Goal: Transaction & Acquisition: Purchase product/service

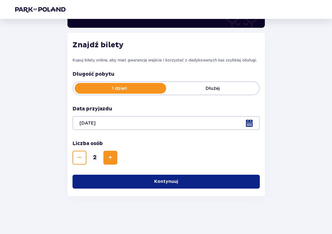
click at [168, 177] on button "Kontynuuj" at bounding box center [166, 182] width 187 height 14
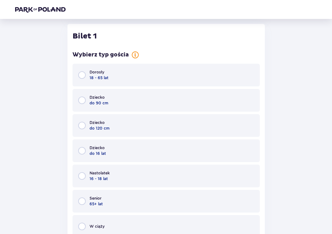
click at [96, 79] on span "18 - 65 lat" at bounding box center [99, 78] width 19 height 6
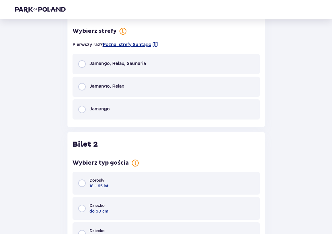
scroll to position [496, 0]
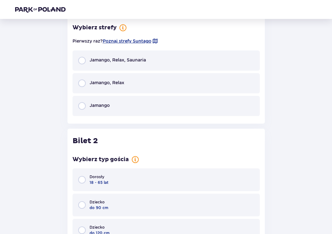
click at [100, 86] on span "Jamango, Relax" at bounding box center [107, 82] width 35 height 6
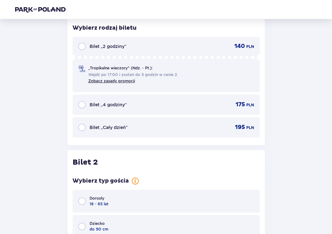
scroll to position [599, 0]
click at [107, 48] on span "Bilet „2 godziny”" at bounding box center [108, 46] width 37 height 6
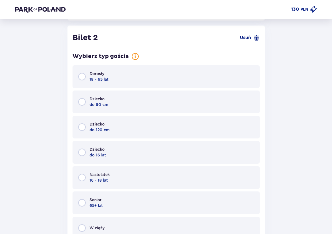
click at [90, 73] on span "Dorosły" at bounding box center [97, 74] width 15 height 6
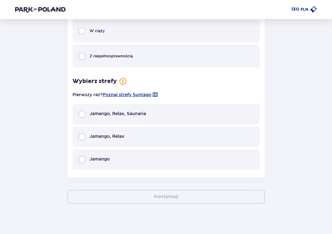
scroll to position [926, 0]
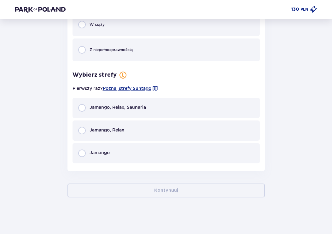
click at [97, 131] on span "Jamango, Relax" at bounding box center [107, 130] width 35 height 6
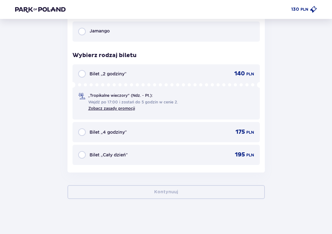
scroll to position [1048, 0]
click at [119, 74] on span "Bilet „2 godziny”" at bounding box center [108, 73] width 37 height 6
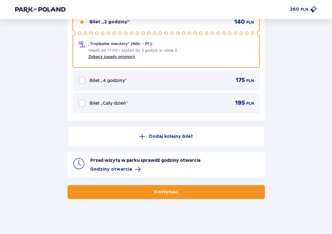
scroll to position [1100, 0]
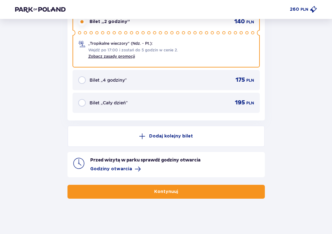
click at [159, 191] on p "Kontynuuj" at bounding box center [166, 192] width 24 height 6
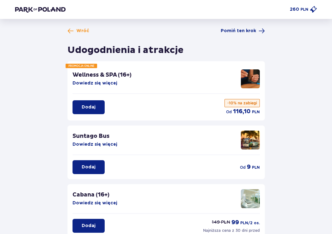
click at [95, 164] on p "Dodaj" at bounding box center [89, 167] width 14 height 6
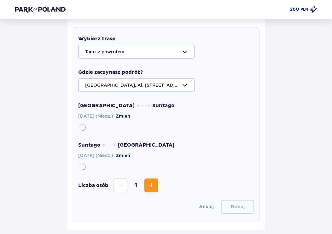
scroll to position [168, 0]
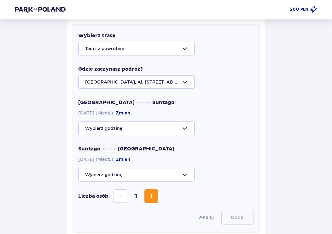
click at [113, 128] on div at bounding box center [166, 128] width 176 height 14
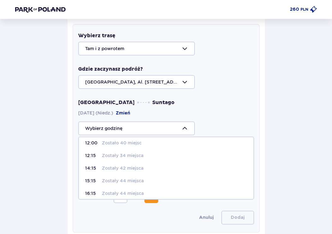
scroll to position [54, 0]
click at [108, 196] on p "Zostały 44 miejsca" at bounding box center [123, 193] width 42 height 6
type input "16:15"
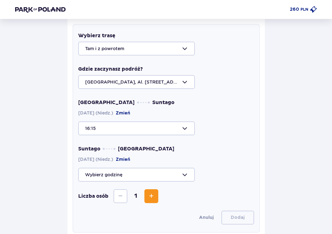
click at [110, 179] on div at bounding box center [166, 175] width 176 height 14
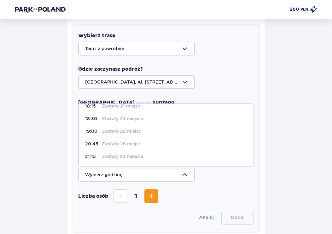
scroll to position [8, 0]
click at [95, 159] on p "21:15" at bounding box center [92, 156] width 14 height 6
type input "21:15"
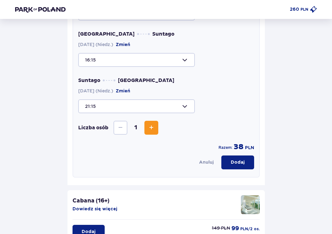
scroll to position [237, 0]
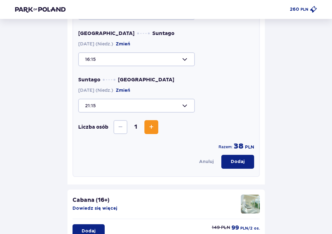
click at [234, 166] on button "Dodaj" at bounding box center [237, 162] width 33 height 14
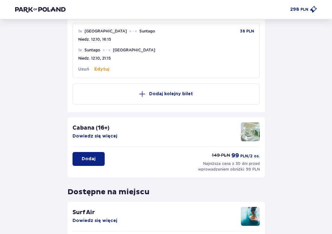
scroll to position [168, 0]
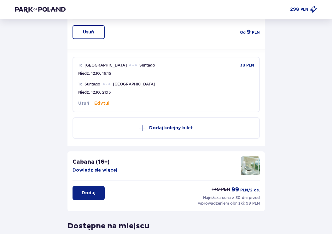
click at [102, 106] on button "Edytuj" at bounding box center [101, 103] width 15 height 6
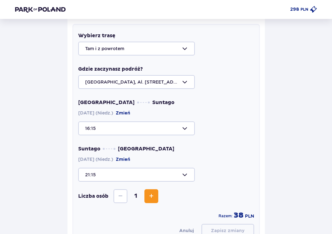
click at [151, 196] on span "Zwiększ" at bounding box center [152, 196] width 8 height 8
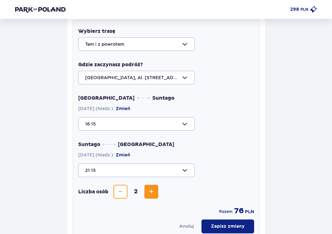
click at [231, 232] on button "Zapisz zmiany" at bounding box center [228, 227] width 53 height 14
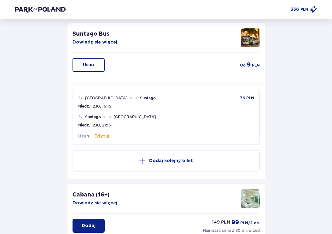
scroll to position [101, 0]
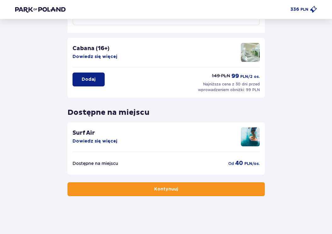
click at [162, 193] on button "Kontynuuj" at bounding box center [165, 189] width 197 height 14
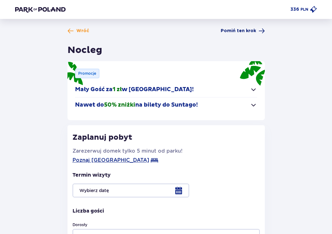
click at [232, 34] on span "Pomiń ten krok" at bounding box center [238, 31] width 35 height 6
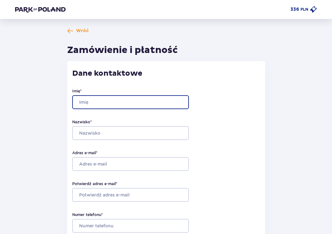
click at [87, 105] on input "Imię *" at bounding box center [130, 102] width 117 height 14
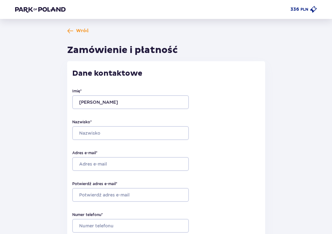
type input "Zygmunt"
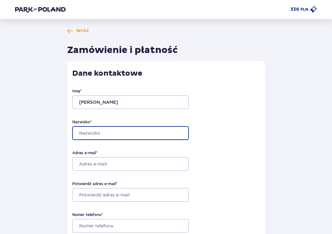
click at [86, 136] on input "Nazwisko *" at bounding box center [130, 133] width 117 height 14
type input "Postawa"
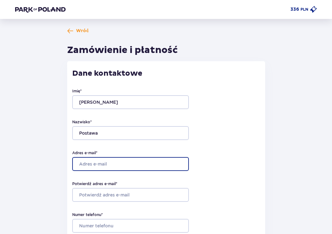
click at [89, 167] on input "Adres e-mail *" at bounding box center [130, 164] width 117 height 14
type input "zyg"
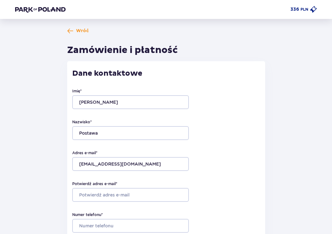
type input "zygmuntpostawa@gmail.com"
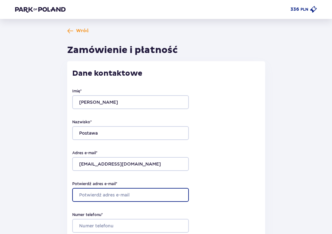
click at [95, 197] on input "Potwierdź adres e-mail *" at bounding box center [130, 195] width 117 height 14
type input "zyg"
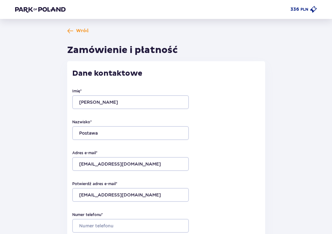
type input "zygmuntpostawa@gmail.com"
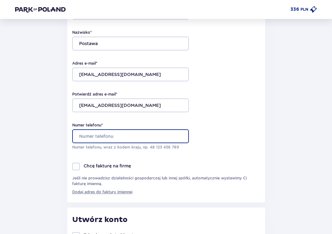
scroll to position [89, 0]
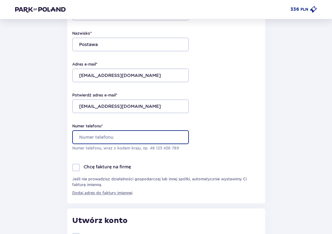
click at [100, 136] on input "Numer telefonu *" at bounding box center [130, 137] width 117 height 14
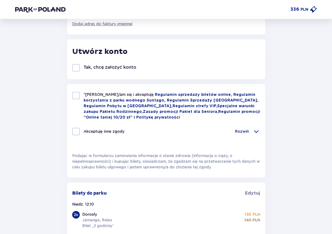
scroll to position [254, 0]
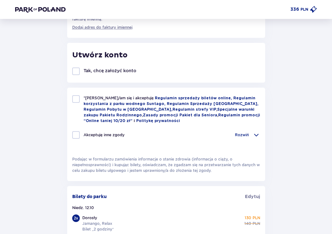
type input "518033618"
click at [78, 75] on div at bounding box center [76, 71] width 8 height 8
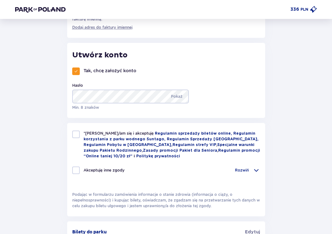
click at [77, 74] on div at bounding box center [76, 71] width 8 height 8
checkbox input "false"
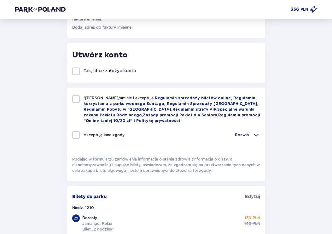
click at [77, 102] on div at bounding box center [76, 99] width 8 height 8
checkbox input "true"
click at [76, 139] on div at bounding box center [76, 135] width 8 height 8
checkbox input "true"
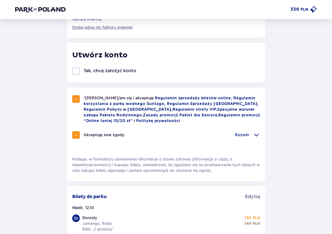
checkbox input "true"
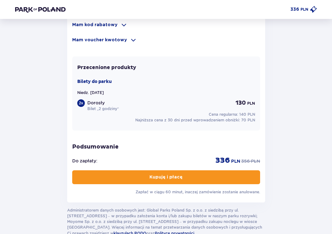
scroll to position [520, 0]
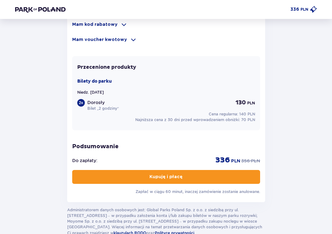
click at [174, 184] on button "Kupuję i płacę" at bounding box center [166, 177] width 188 height 14
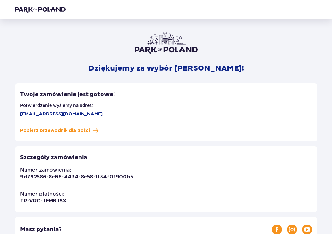
click at [46, 11] on img at bounding box center [40, 9] width 50 height 6
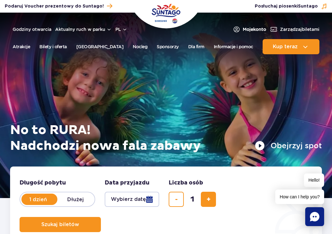
click at [236, 33] on img at bounding box center [237, 30] width 8 height 8
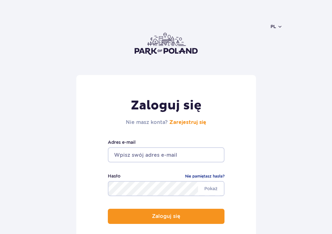
click at [123, 155] on input "email" at bounding box center [166, 154] width 117 height 15
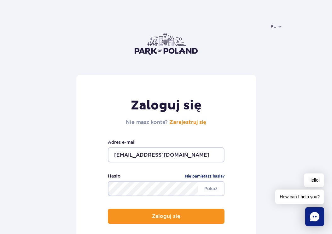
type input "[EMAIL_ADDRESS][DOMAIN_NAME]"
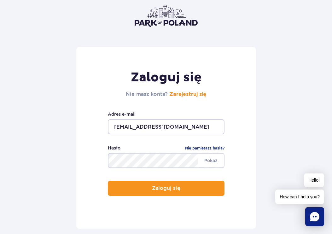
scroll to position [28, 0]
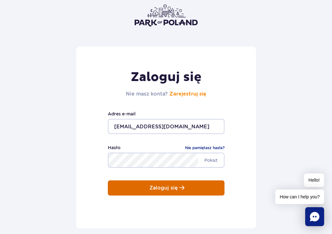
click at [166, 191] on p "Zaloguj się" at bounding box center [163, 188] width 28 height 6
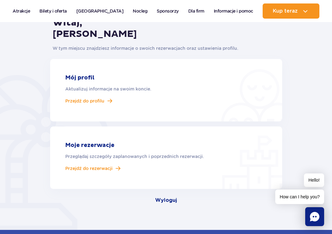
scroll to position [73, 0]
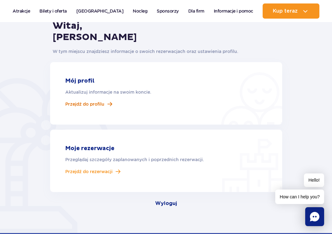
click at [92, 107] on span "Przejdź do profilu" at bounding box center [84, 104] width 39 height 6
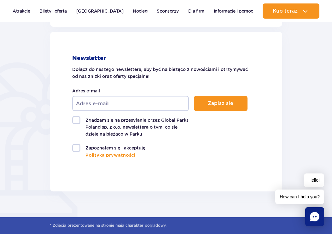
scroll to position [377, 0]
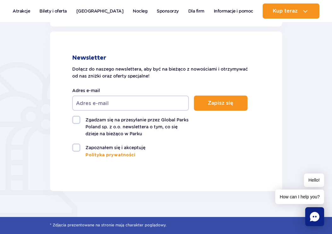
click at [78, 126] on label "Zgadzam się na przesyłanie przez Global Parks Poland sp. z o.o. newslettera o t…" at bounding box center [130, 126] width 117 height 21
click at [78, 117] on input "Zgadzam się na przesyłanie przez Global Parks Poland sp. z o.o. newslettera o t…" at bounding box center [76, 116] width 8 height 1
checkbox input "true"
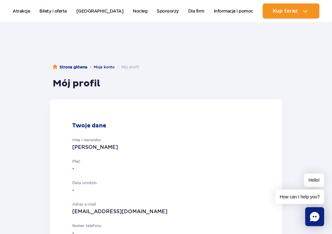
scroll to position [0, 0]
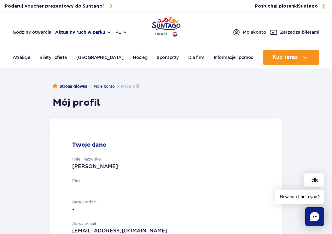
click at [84, 34] on button "Aktualny ruch w parku" at bounding box center [83, 32] width 56 height 5
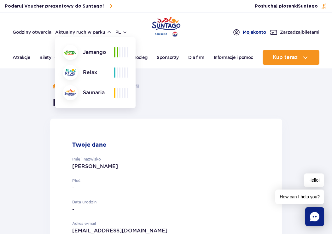
click at [249, 36] on link "Moje konto" at bounding box center [249, 32] width 33 height 8
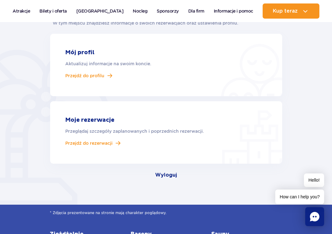
scroll to position [118, 0]
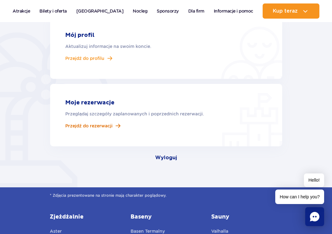
click at [93, 128] on span "Przejdź do rezerwacji" at bounding box center [88, 126] width 47 height 6
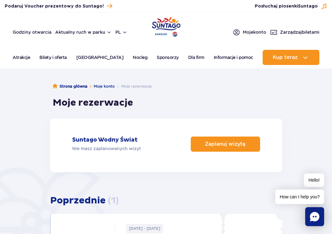
click at [98, 187] on div "Suntago Wodny Świat Nie masz zaplanowanych wizyt Zaplanuj wizytę Poprzednie [PH…" at bounding box center [166, 204] width 232 height 186
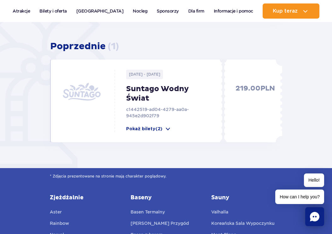
scroll to position [127, 0]
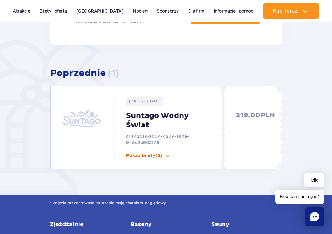
click at [159, 158] on p "Pokaż bilety (2)" at bounding box center [144, 156] width 36 height 6
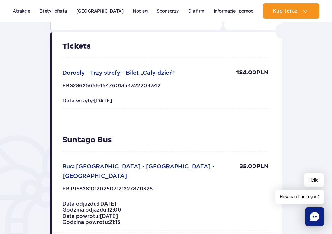
scroll to position [0, 0]
